Goal: Use online tool/utility: Utilize a website feature to perform a specific function

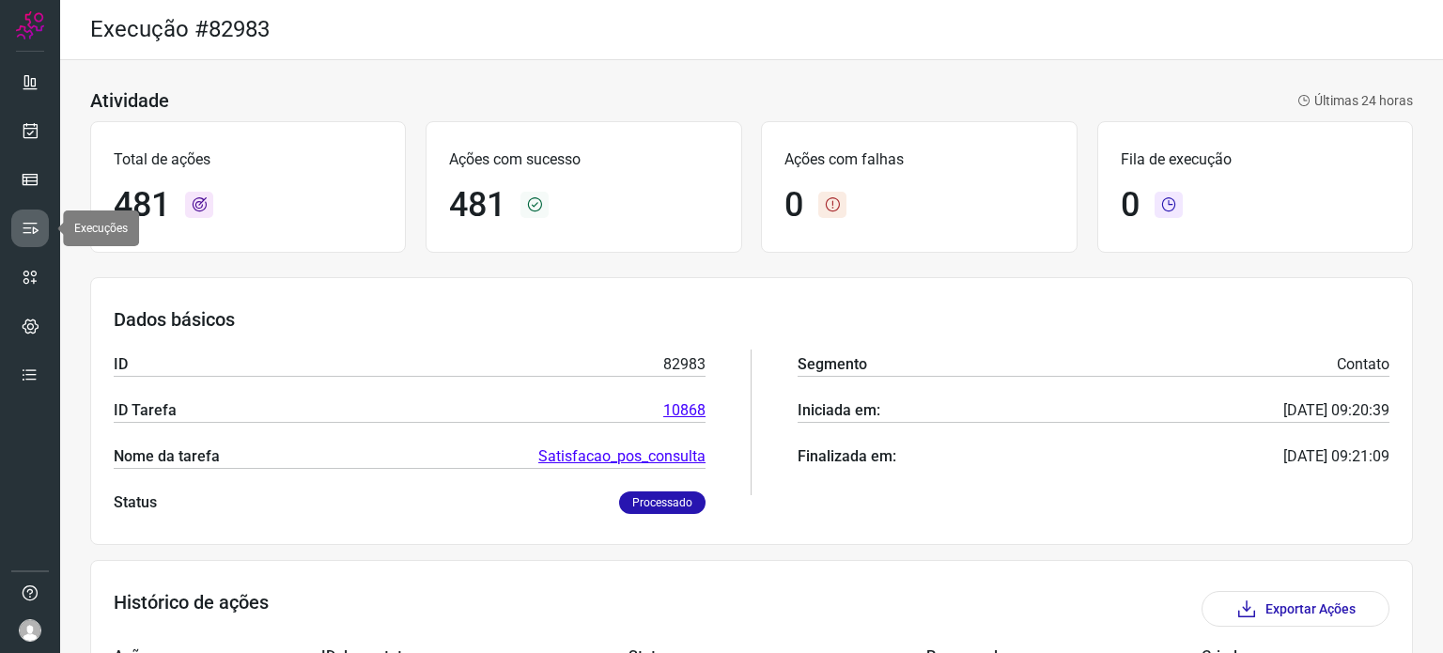
click at [28, 225] on icon at bounding box center [30, 228] width 19 height 19
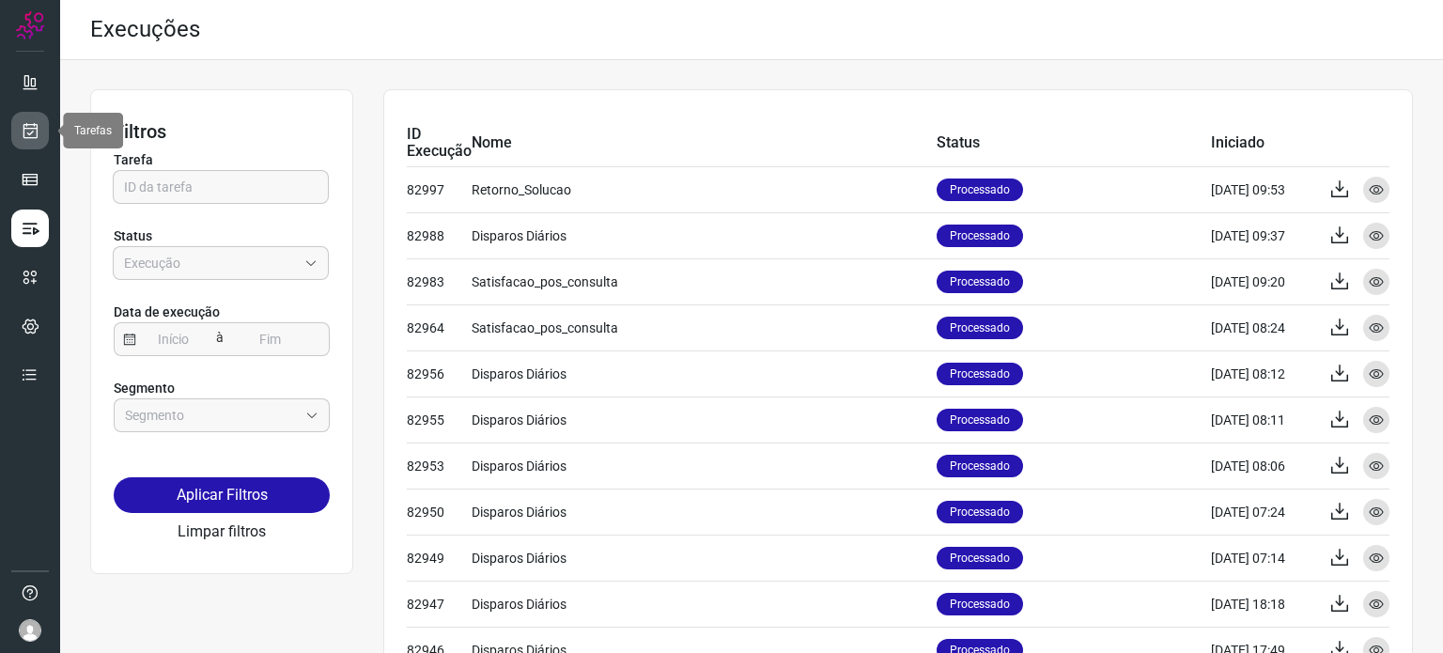
click at [26, 132] on icon at bounding box center [31, 130] width 20 height 19
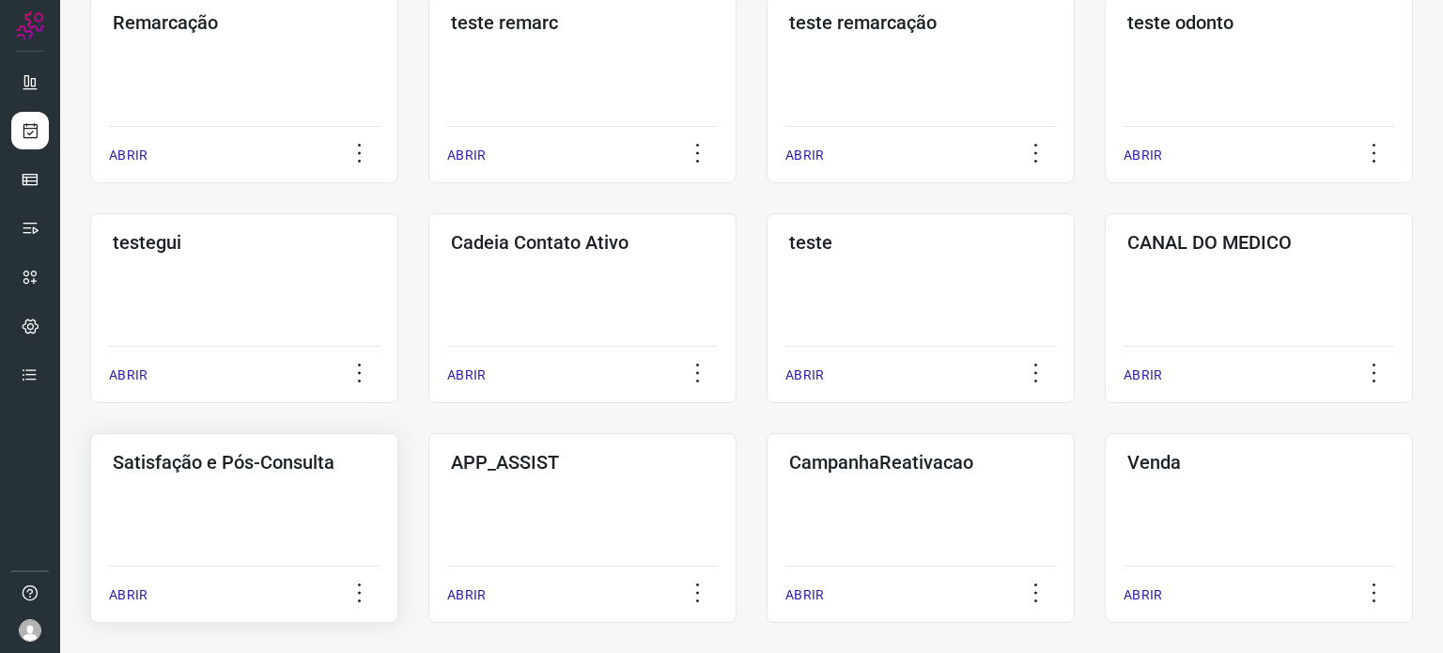
click at [429, 492] on div "Satisfação e Pós-Consulta ABRIR" at bounding box center [583, 528] width 308 height 190
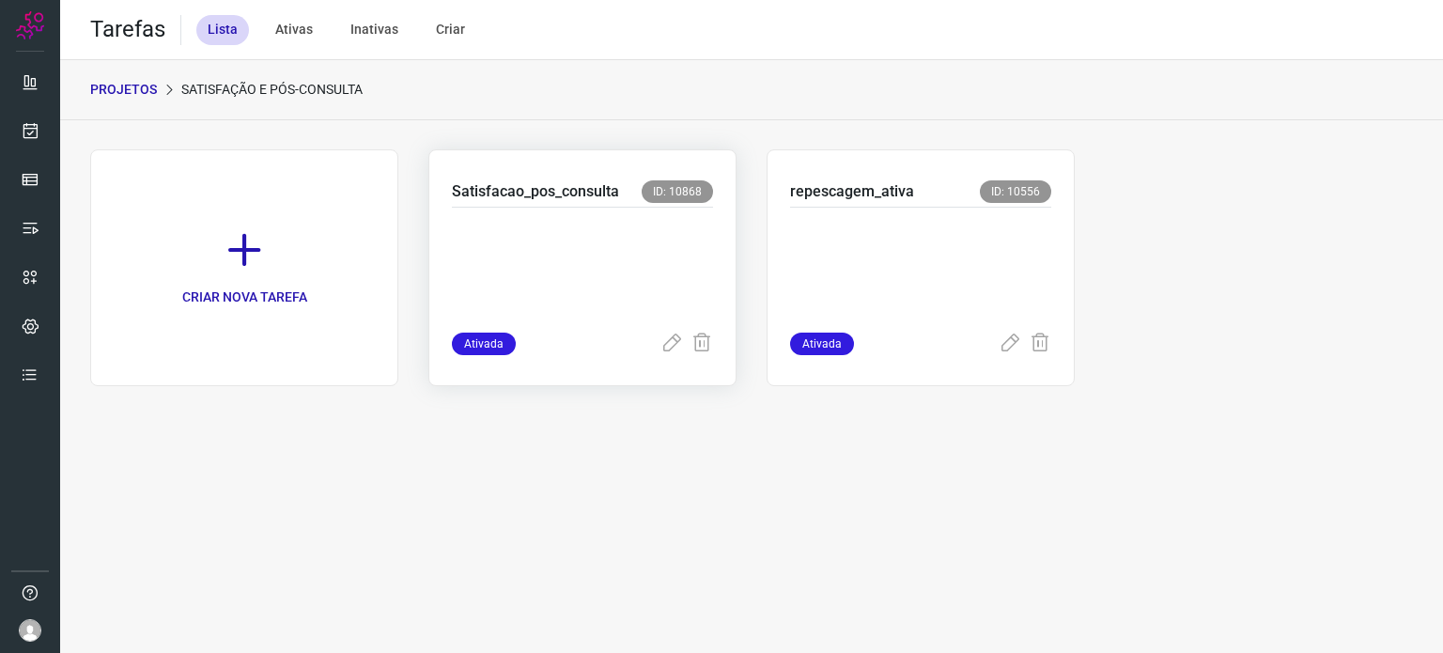
click at [631, 234] on p at bounding box center [582, 266] width 261 height 94
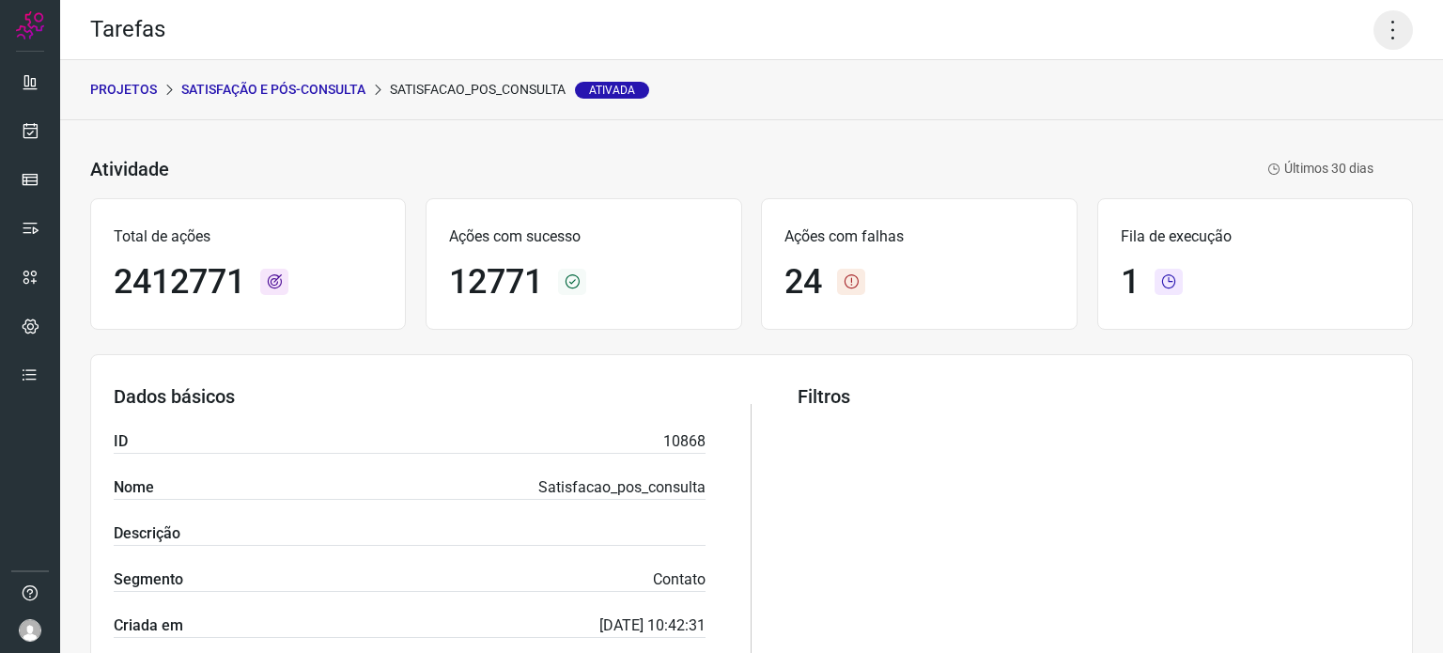
click at [1393, 35] on icon at bounding box center [1393, 29] width 39 height 39
click at [1296, 119] on li "Executar" at bounding box center [1312, 123] width 171 height 30
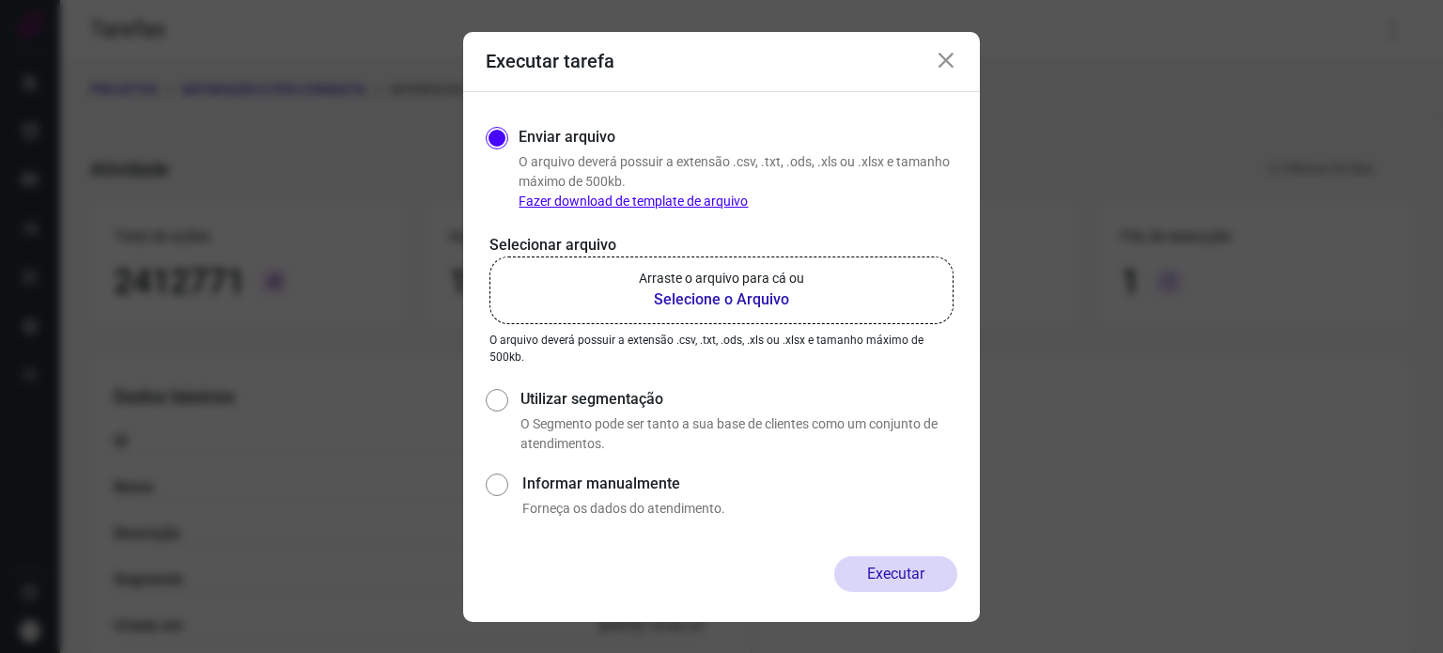
click at [886, 275] on label "Arraste o arquivo para cá ou Selecione o Arquivo" at bounding box center [722, 291] width 464 height 68
click at [0, 0] on input "Arraste o arquivo para cá ou Selecione o Arquivo" at bounding box center [0, 0] width 0 height 0
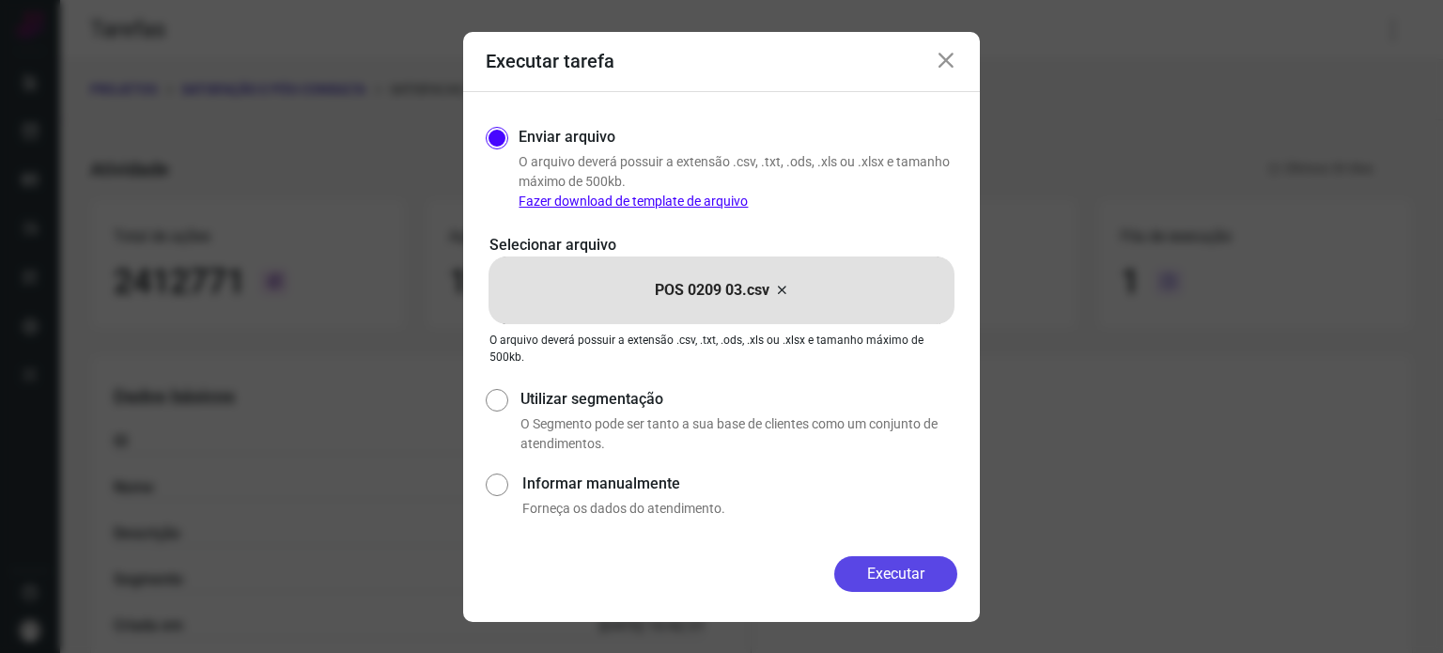
click at [899, 575] on button "Executar" at bounding box center [895, 574] width 123 height 36
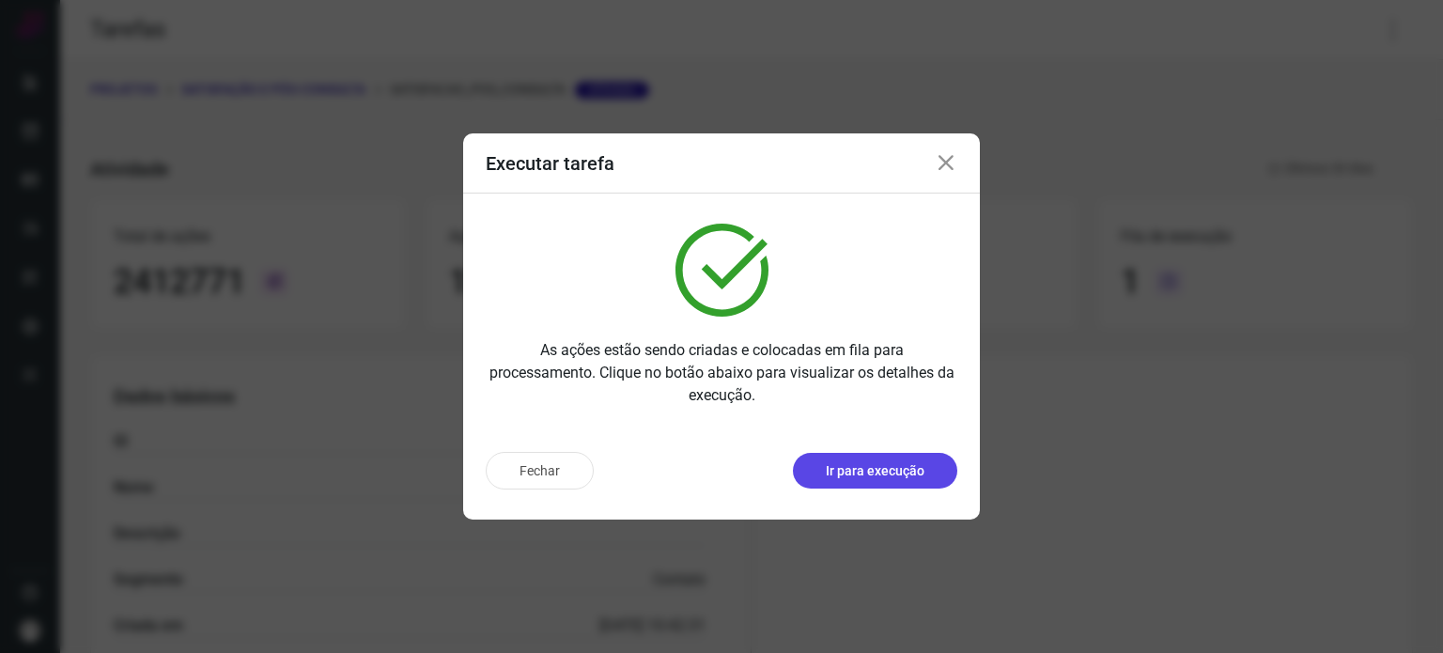
click at [846, 488] on button "Ir para execução" at bounding box center [875, 471] width 164 height 36
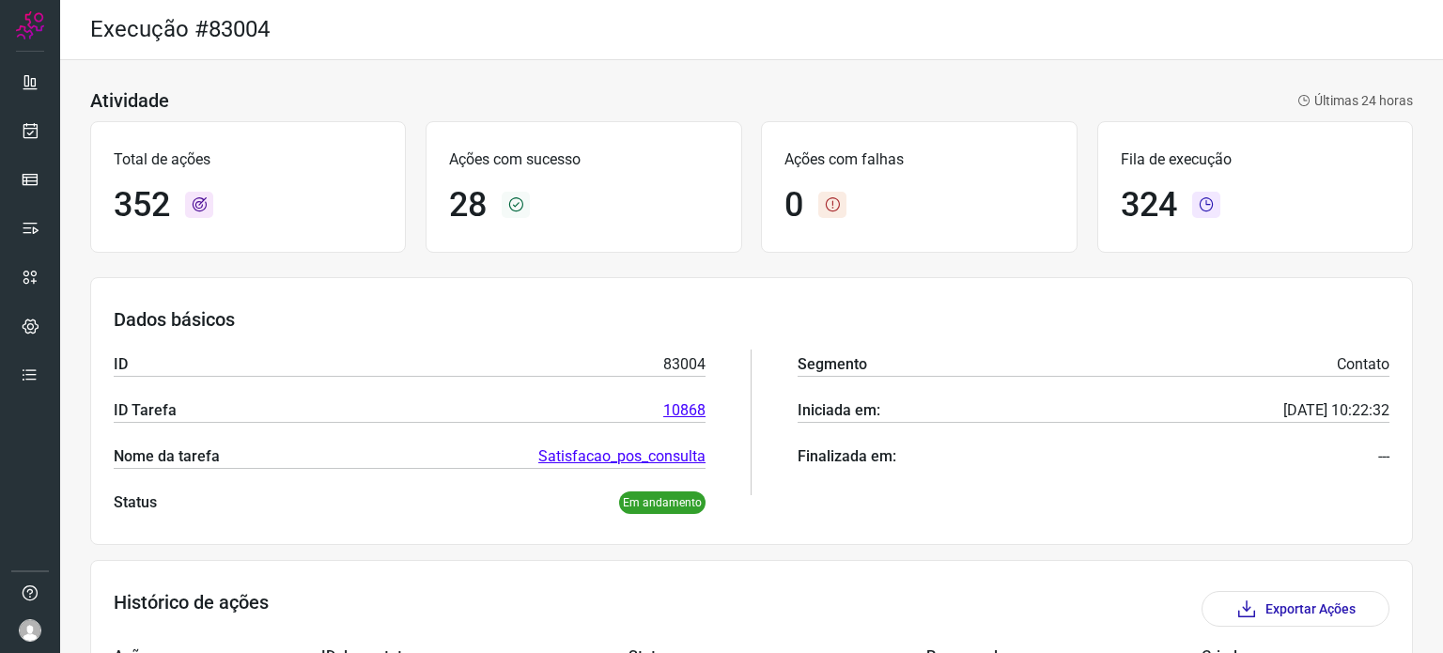
click at [605, 77] on div "Atividade Últimas 24 horas Total de ações 352 Ações com sucesso 28 Ações com fa…" at bounding box center [751, 648] width 1383 height 1176
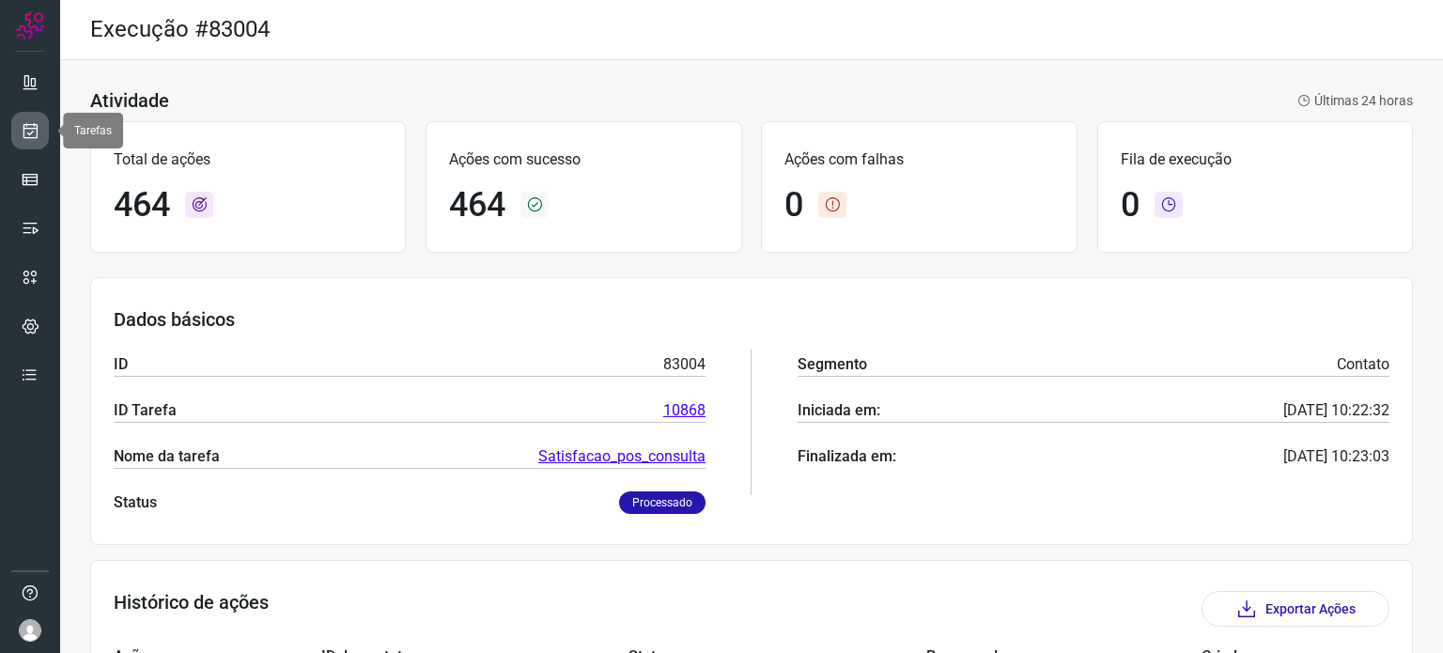
click at [37, 133] on icon at bounding box center [31, 130] width 20 height 19
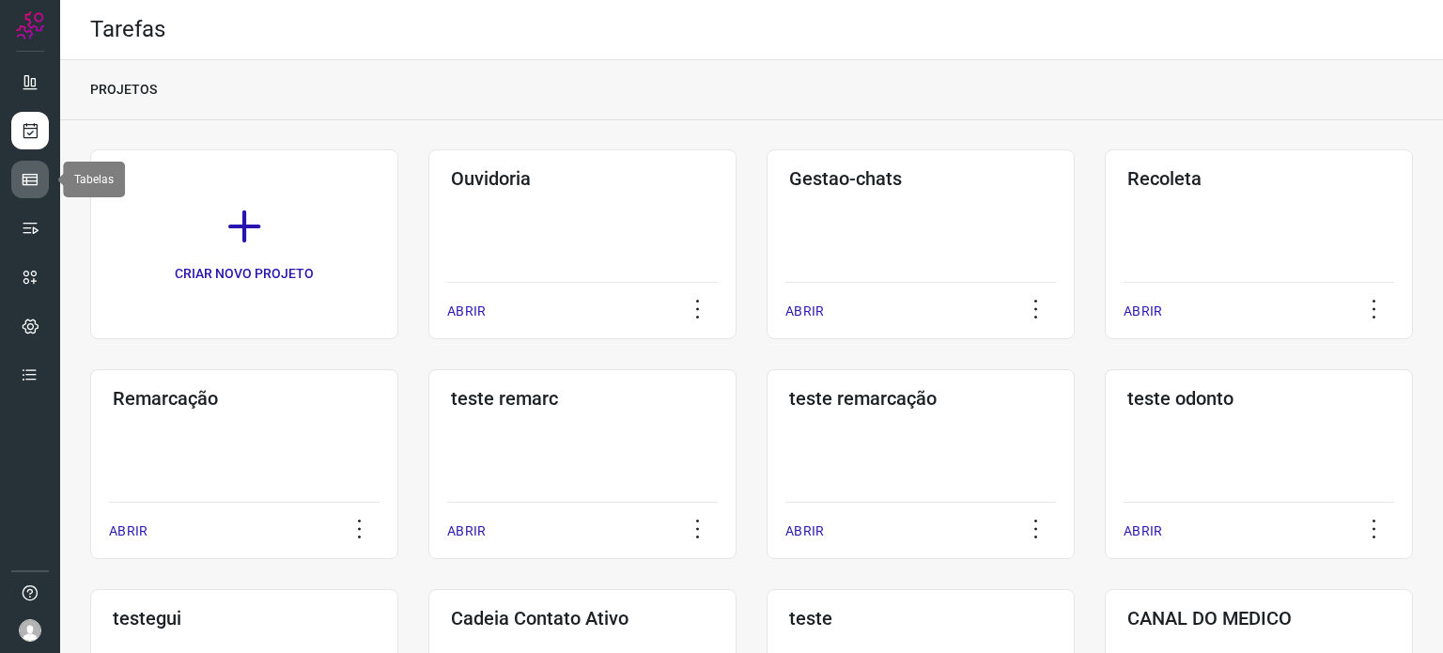
click at [32, 187] on icon at bounding box center [30, 179] width 19 height 19
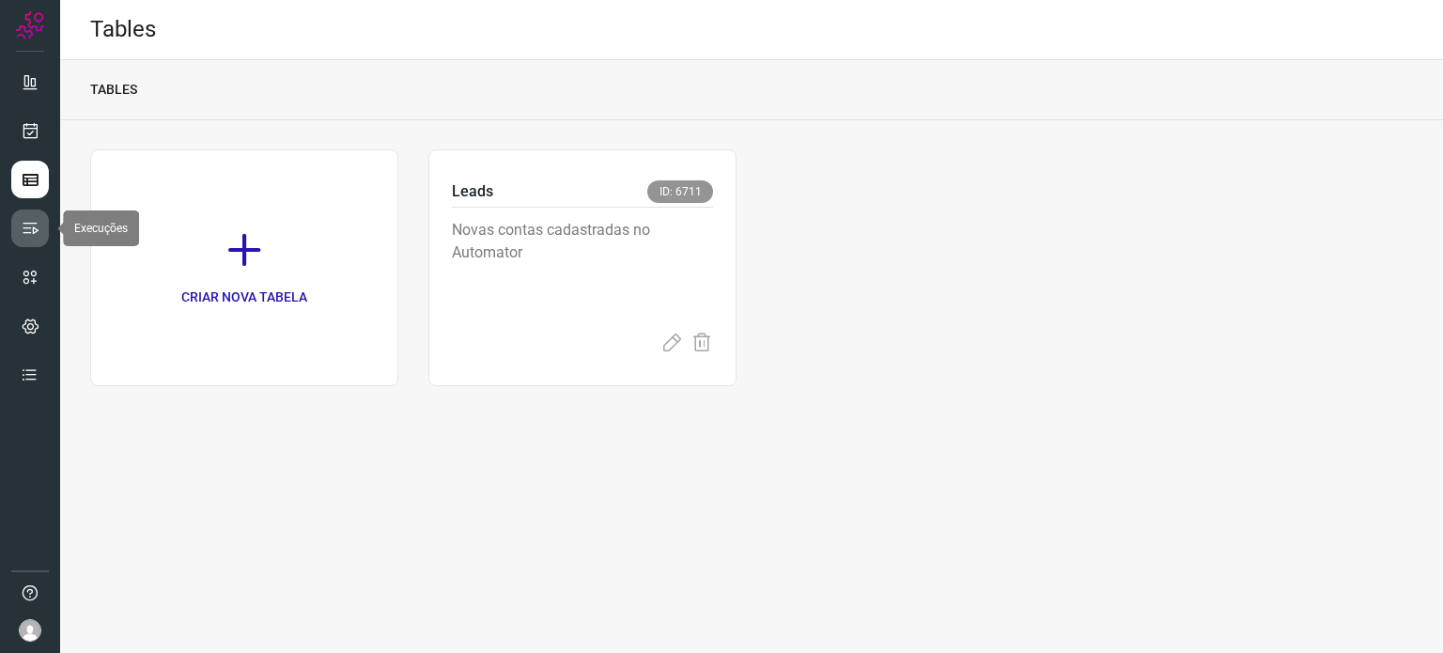
click at [34, 222] on icon at bounding box center [30, 228] width 19 height 19
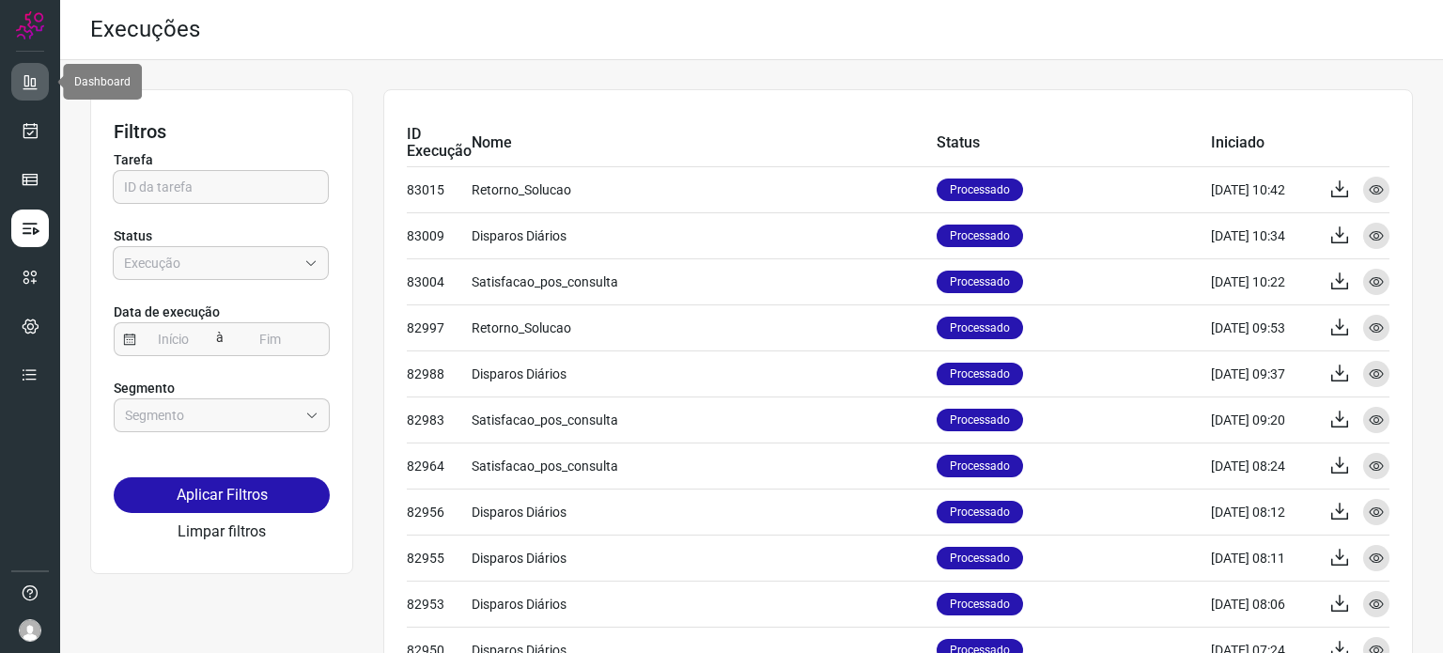
click at [27, 88] on icon at bounding box center [30, 81] width 19 height 19
